Goal: Transaction & Acquisition: Register for event/course

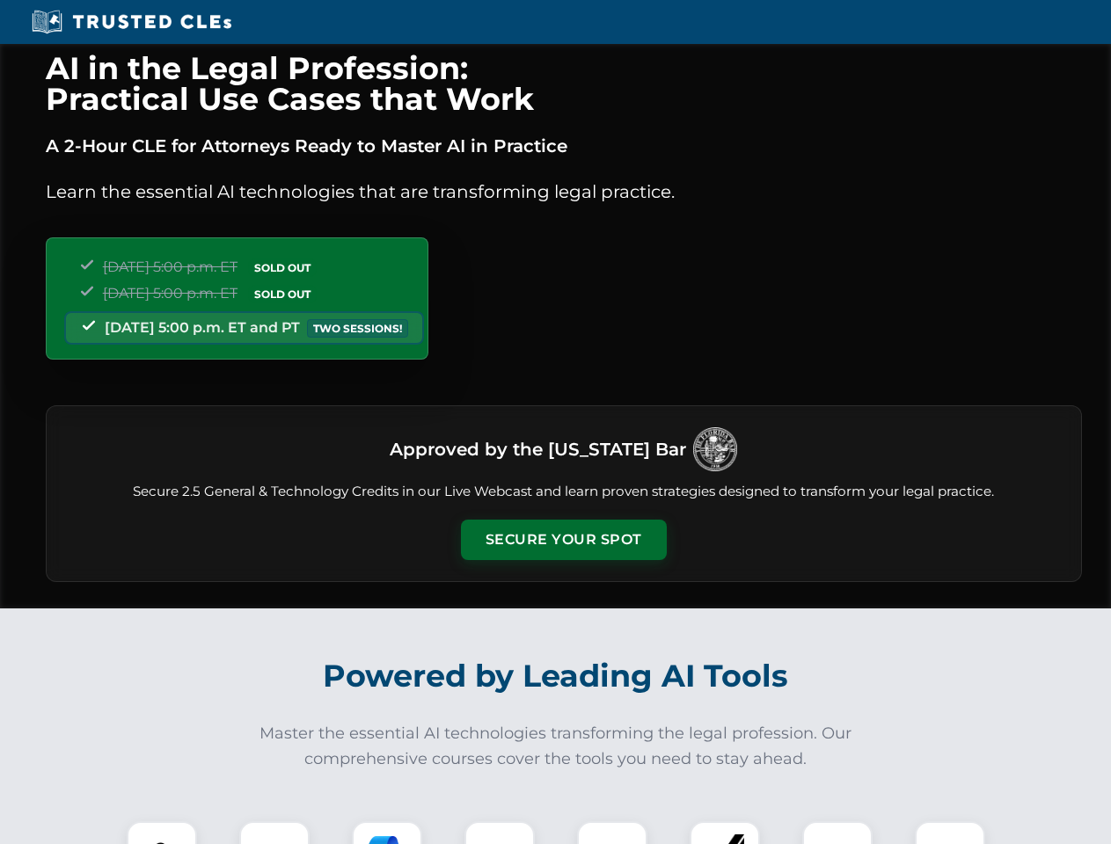
click at [563, 540] on button "Secure Your Spot" at bounding box center [564, 540] width 206 height 40
click at [162, 833] on img at bounding box center [161, 856] width 51 height 51
